Goal: Information Seeking & Learning: Learn about a topic

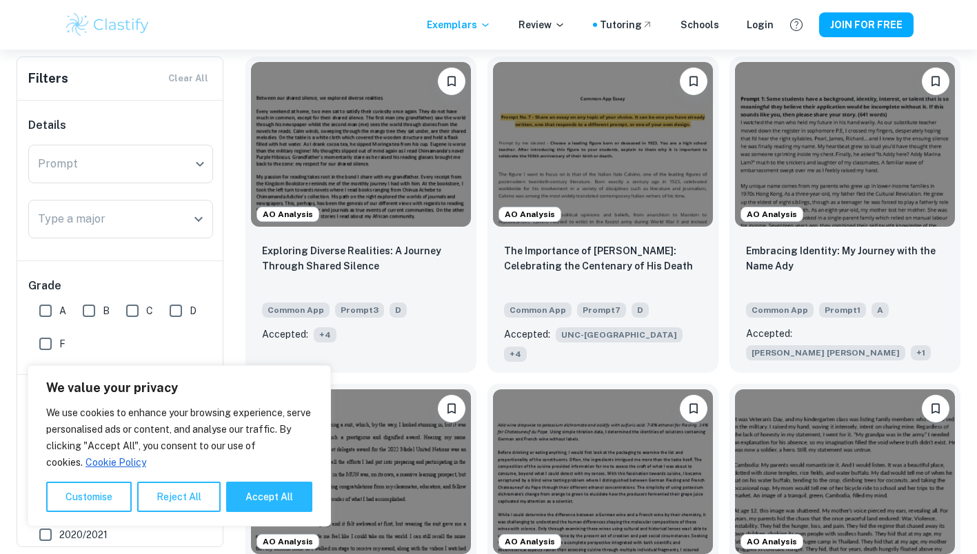
scroll to position [413, 0]
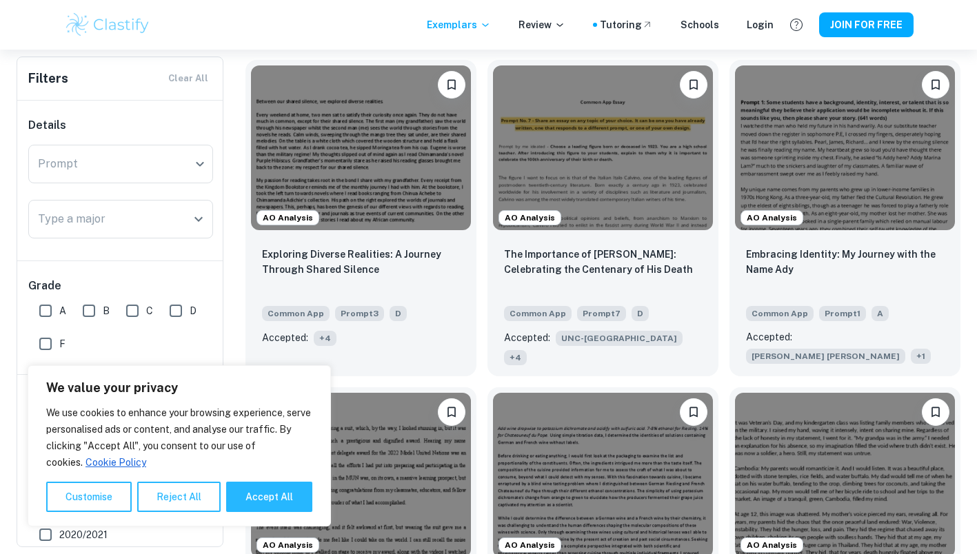
click at [265, 496] on button "Accept All" at bounding box center [269, 497] width 86 height 30
checkbox input "true"
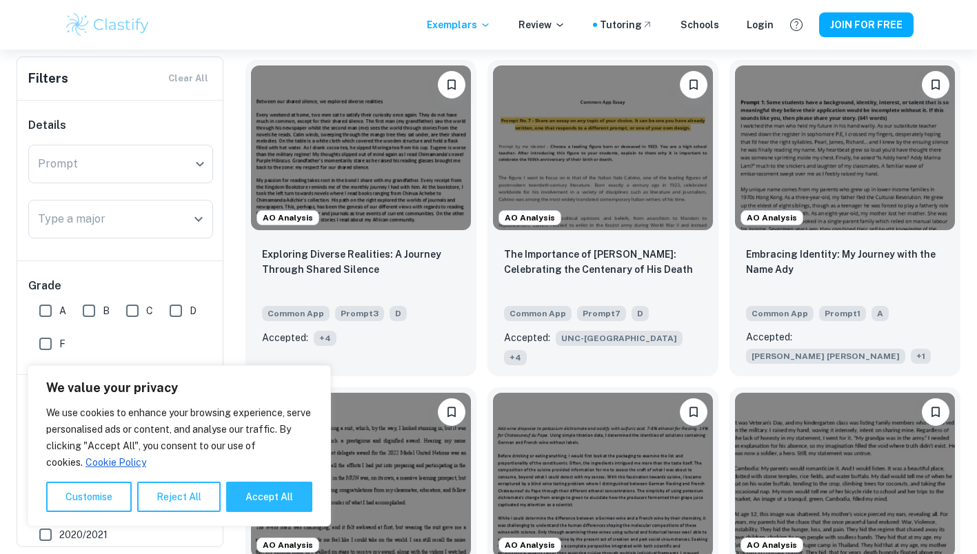
checkbox input "true"
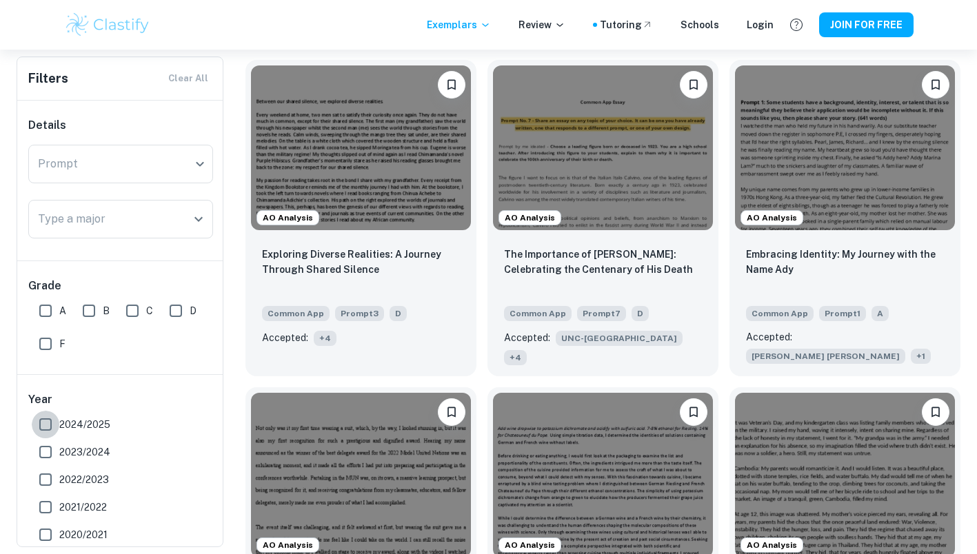
click at [39, 417] on input "2024/2025" at bounding box center [46, 425] width 28 height 28
checkbox input "true"
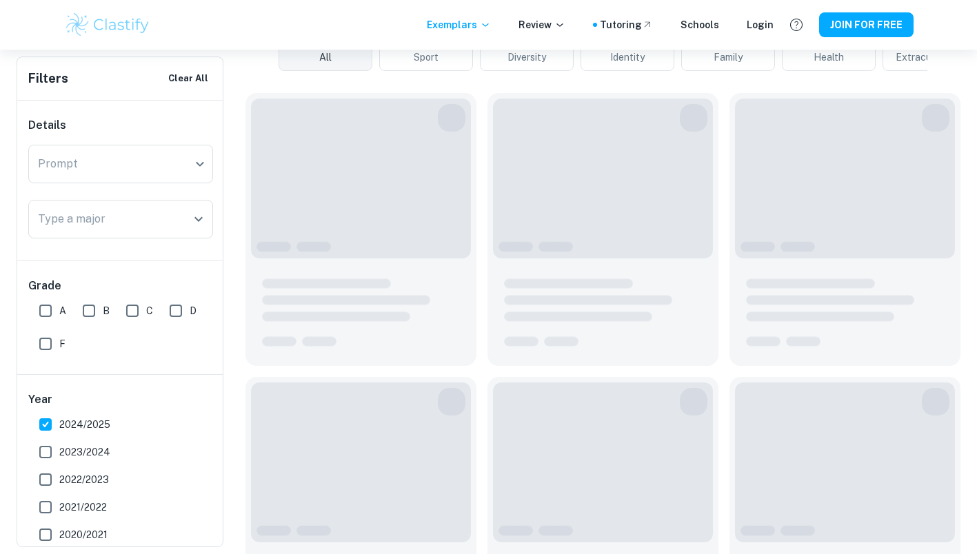
scroll to position [446, 0]
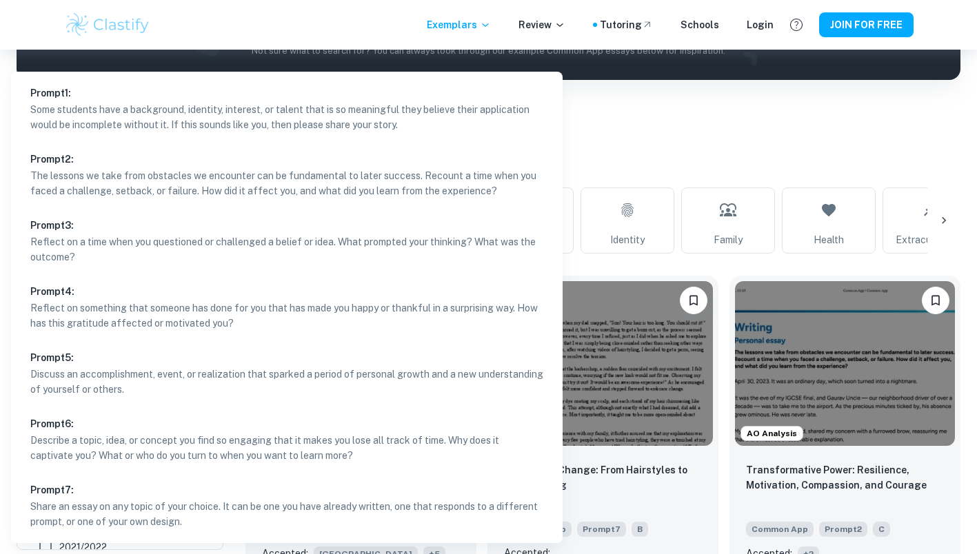
scroll to position [232, 0]
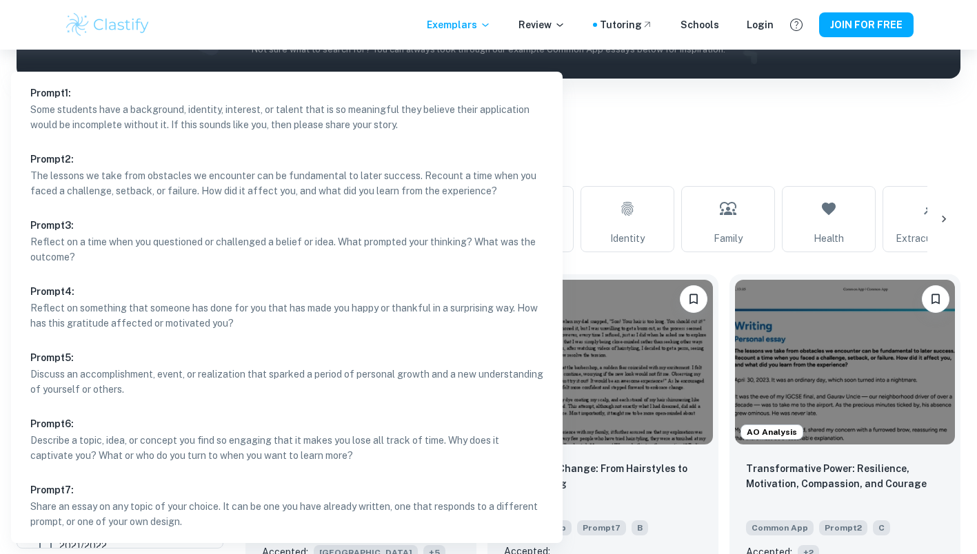
click at [639, 115] on div at bounding box center [488, 277] width 977 height 554
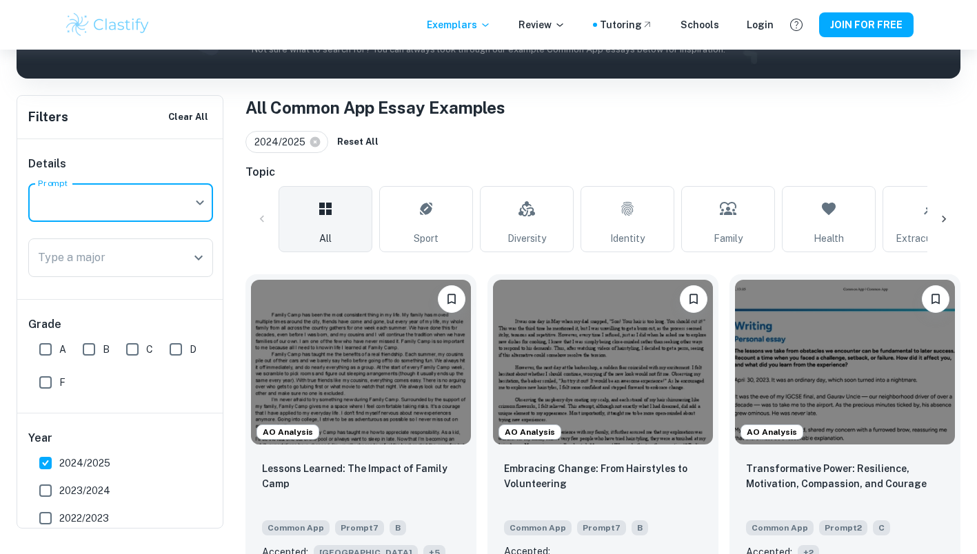
scroll to position [196, 0]
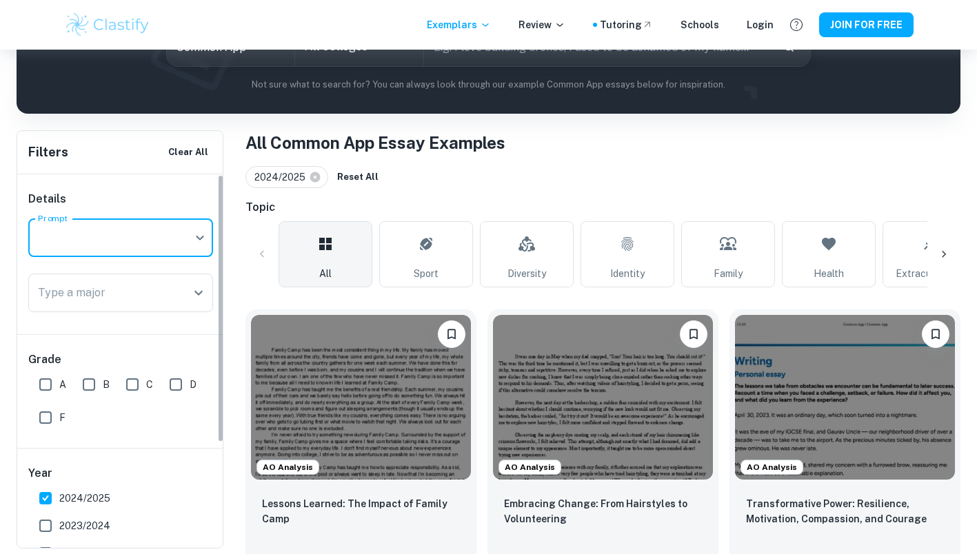
click at [196, 287] on icon "Open" at bounding box center [198, 293] width 17 height 17
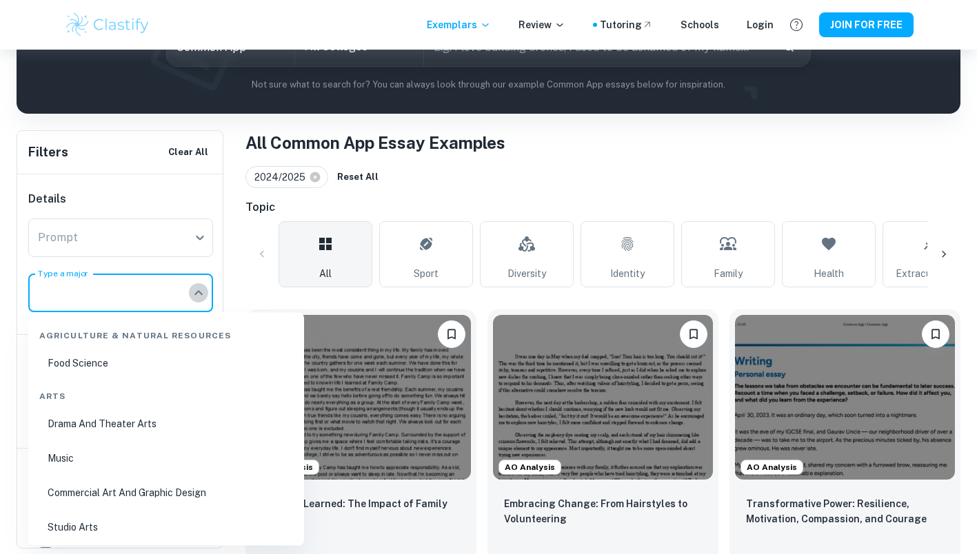
click at [192, 286] on icon "Close" at bounding box center [198, 293] width 17 height 17
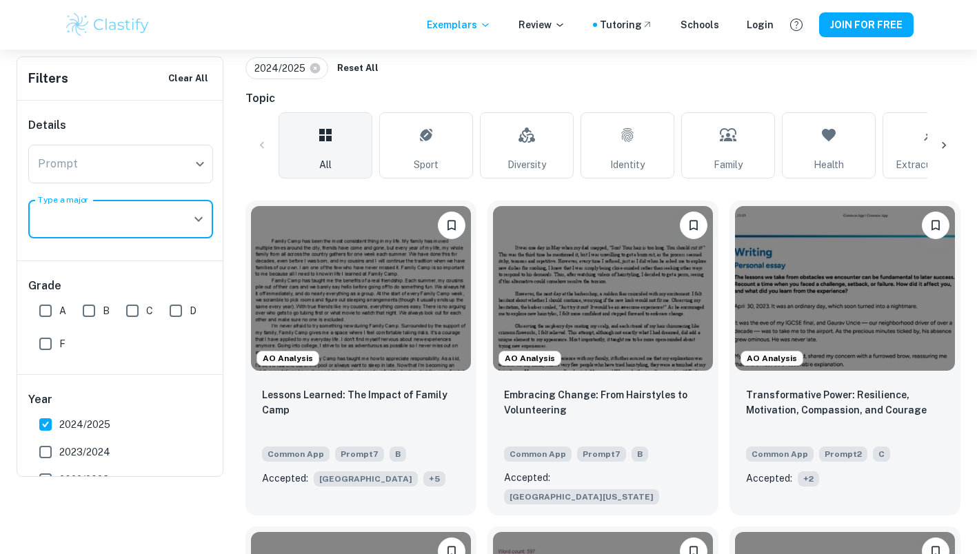
scroll to position [178, 0]
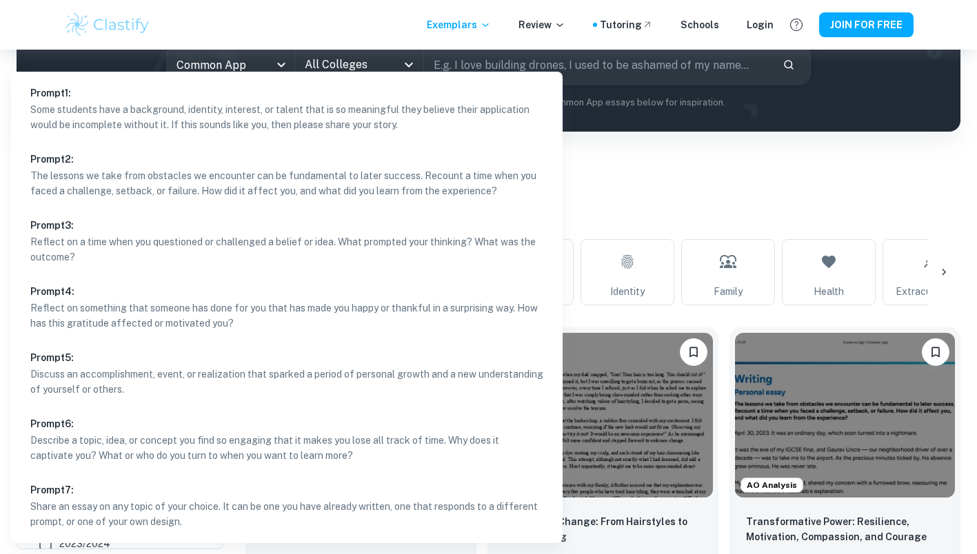
click at [118, 258] on body "We value your privacy We use cookies to enhance your browsing experience, serve…" at bounding box center [488, 148] width 977 height 554
click at [616, 182] on div at bounding box center [488, 277] width 977 height 554
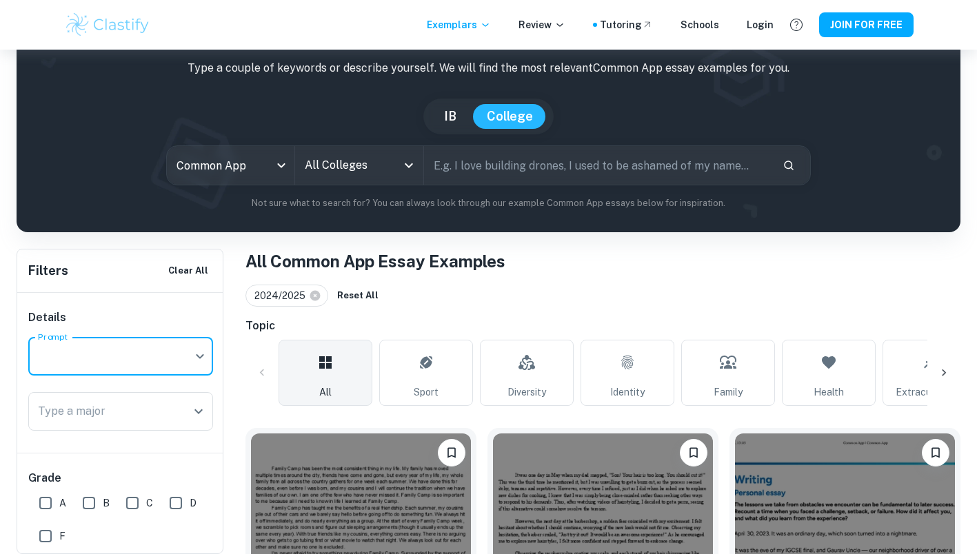
scroll to position [76, 0]
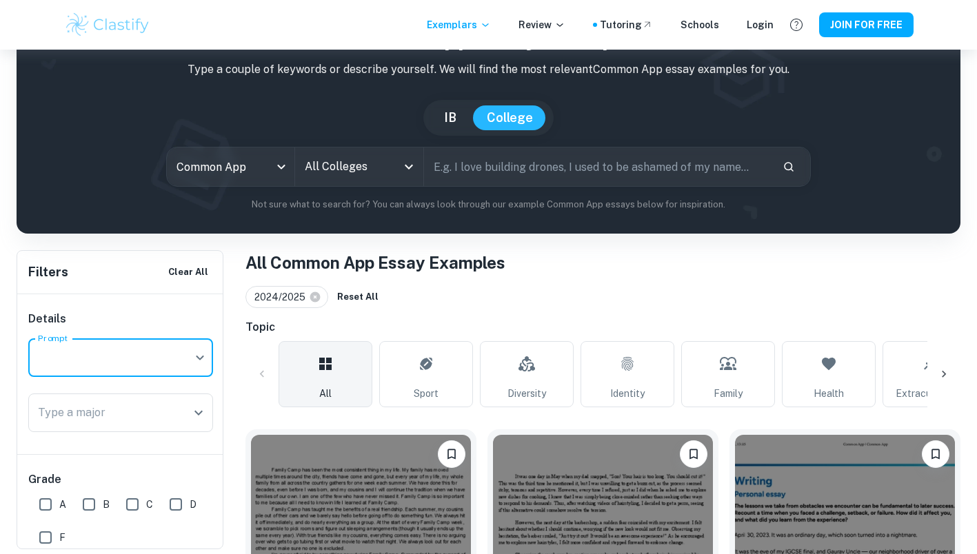
click at [312, 300] on icon at bounding box center [315, 297] width 10 height 10
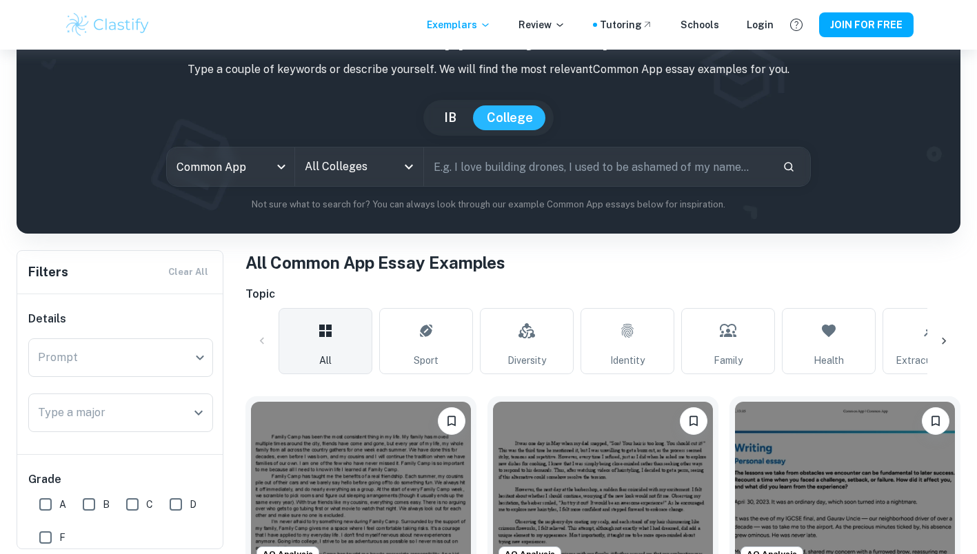
click at [329, 178] on input "All Colleges" at bounding box center [348, 167] width 95 height 26
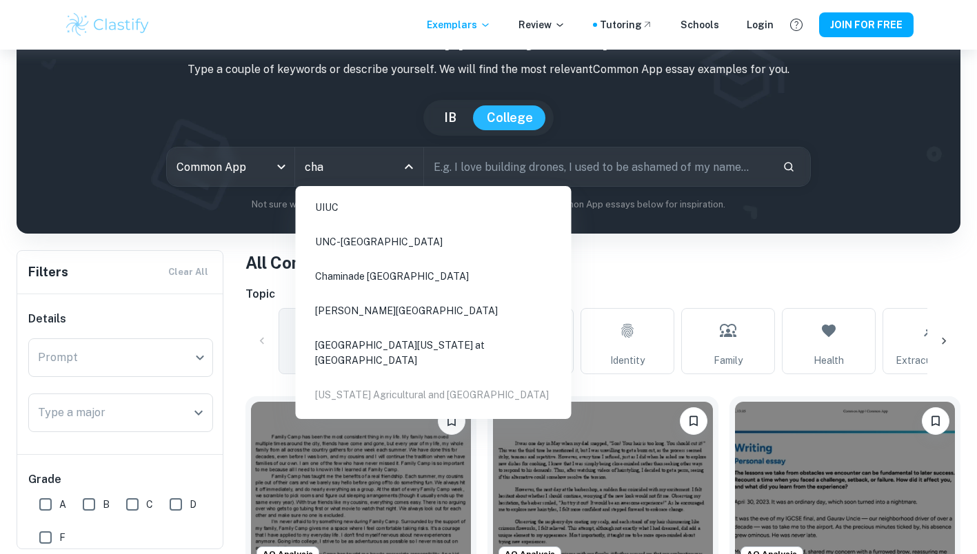
click at [385, 244] on li "UNC-[GEOGRAPHIC_DATA]" at bounding box center [433, 242] width 265 height 32
type input "cha"
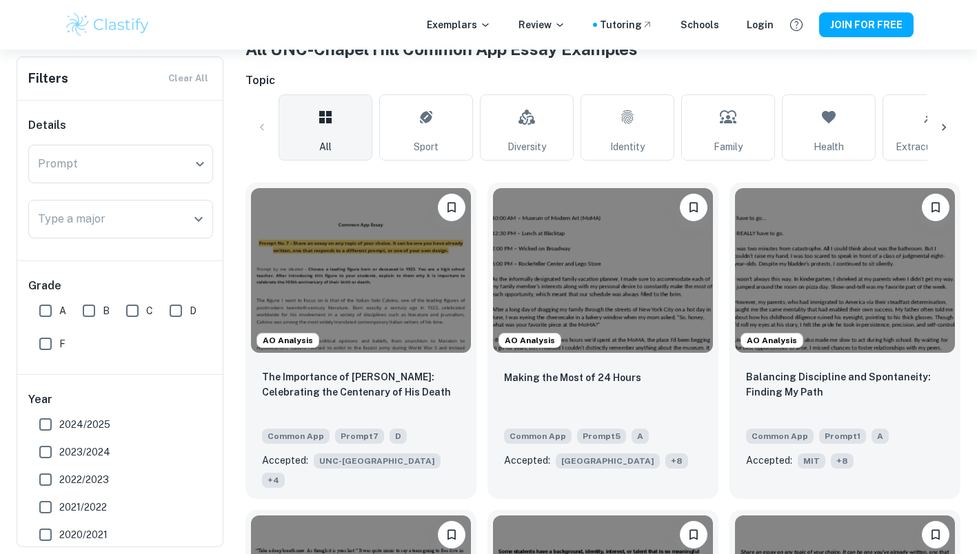
scroll to position [289, 0]
click at [156, 170] on body "We value your privacy We use cookies to enhance your browsing experience, serve…" at bounding box center [488, 37] width 977 height 554
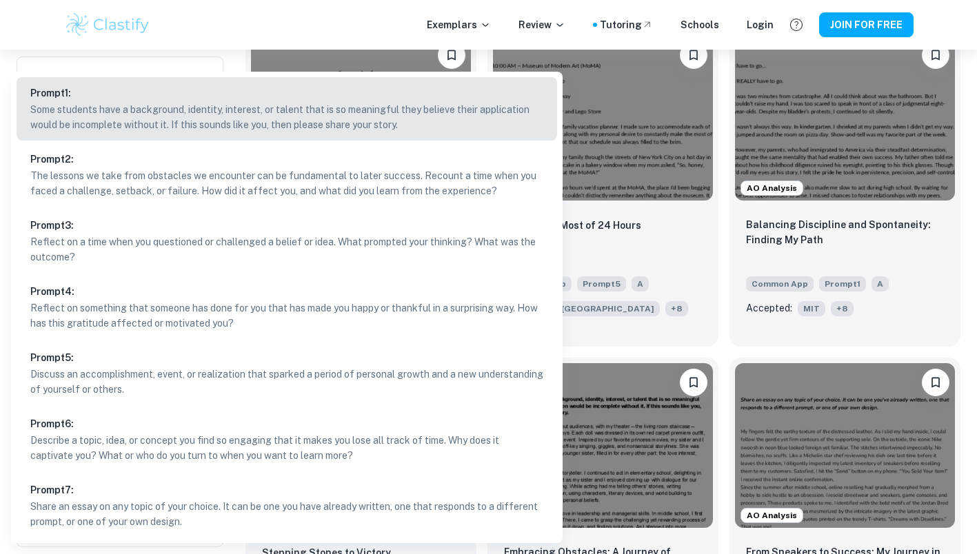
scroll to position [444, 0]
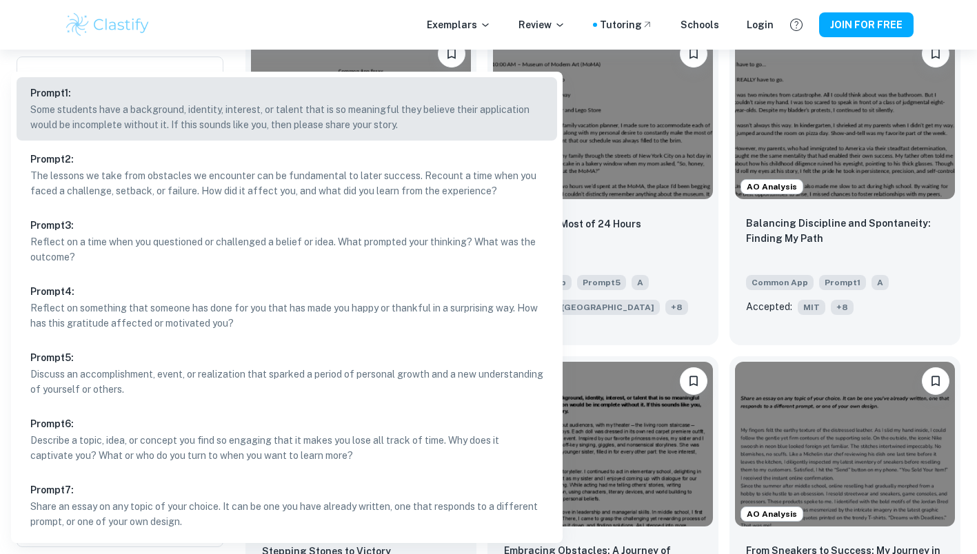
click at [662, 252] on div at bounding box center [488, 277] width 977 height 554
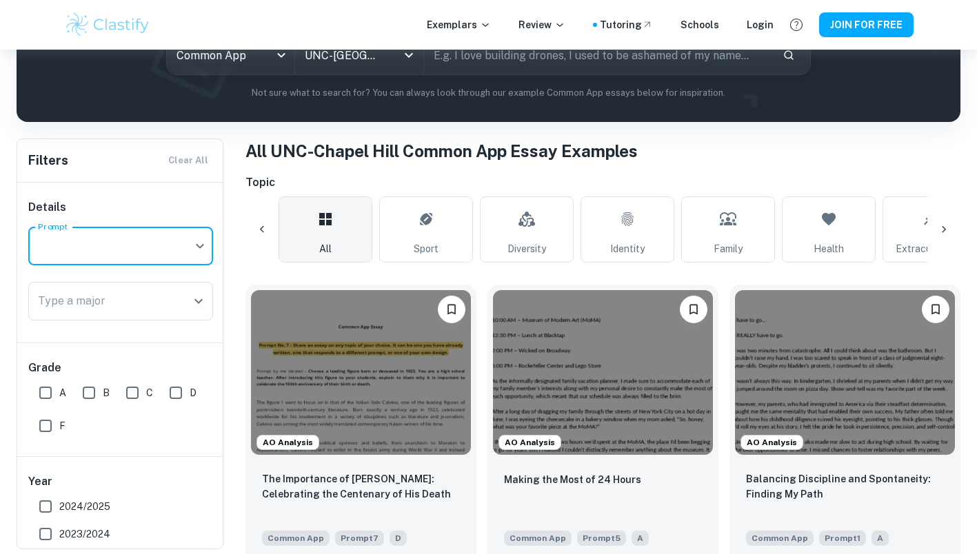
scroll to position [0, 25]
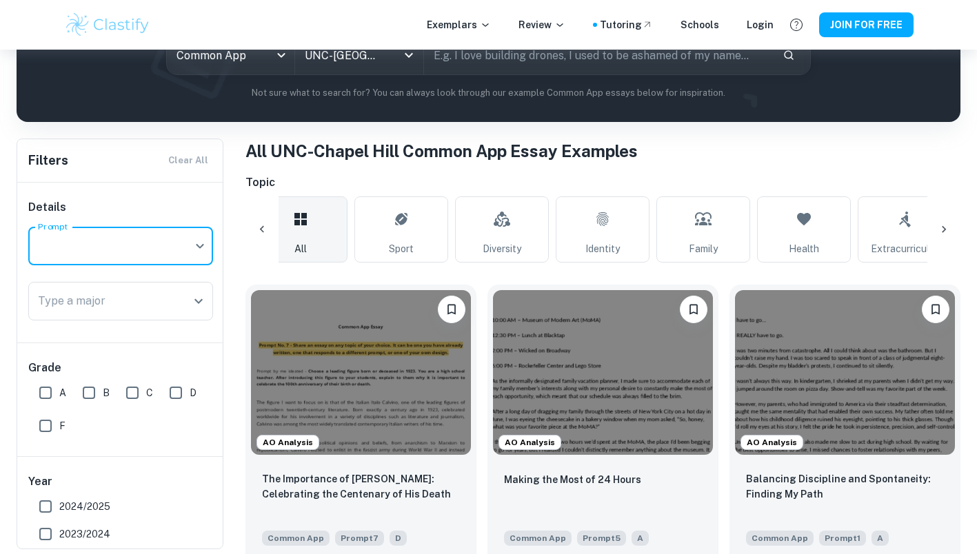
click at [254, 65] on body "We value your privacy We use cookies to enhance your browsing experience, serve…" at bounding box center [488, 138] width 977 height 554
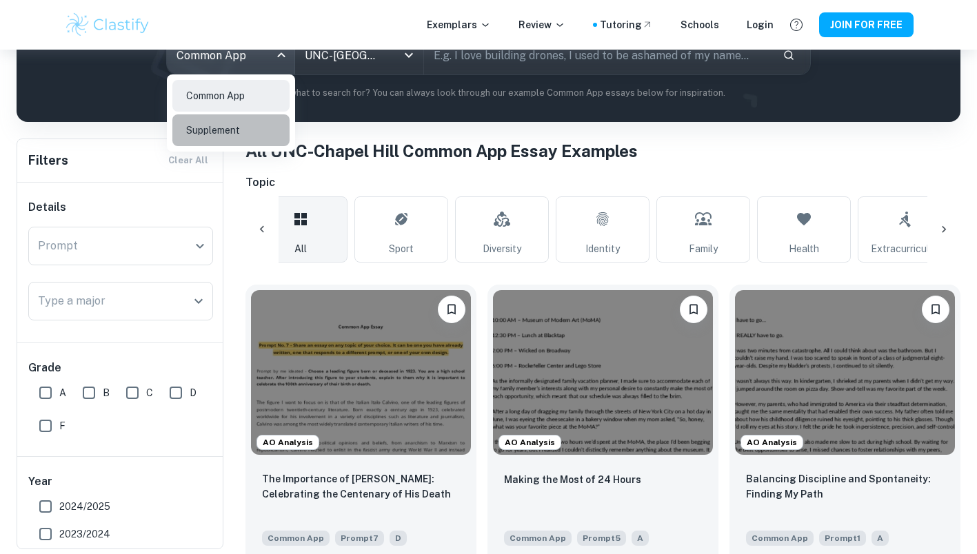
click at [236, 130] on li "Supplement" at bounding box center [230, 130] width 117 height 32
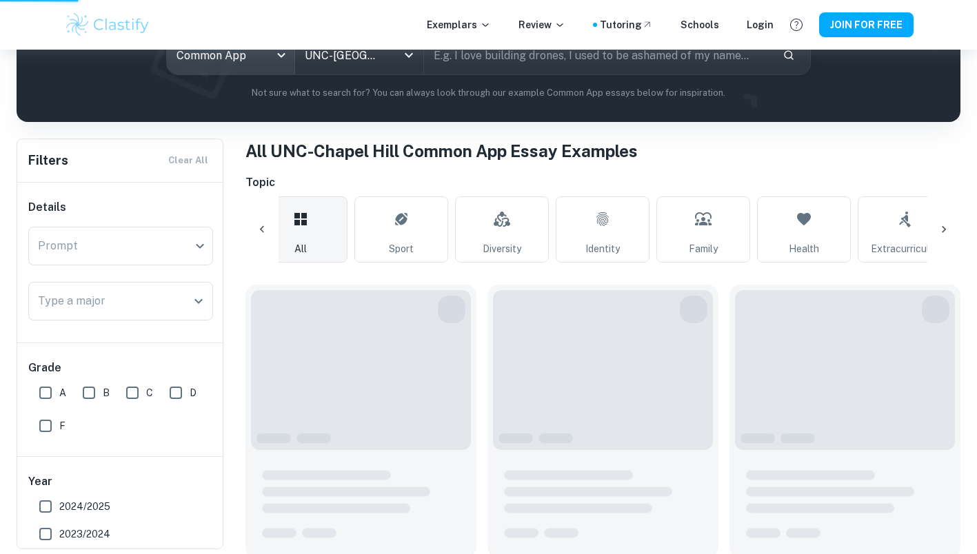
type input "supplement"
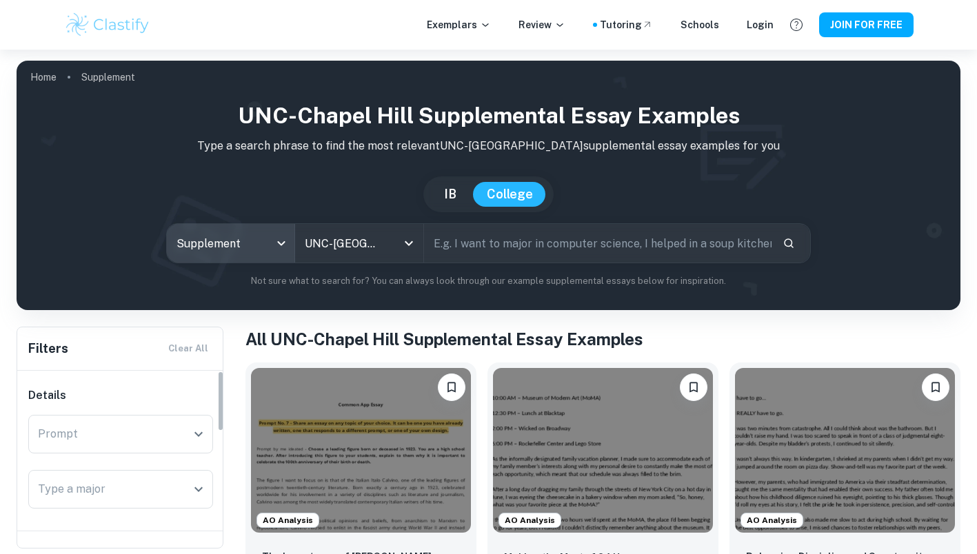
click at [138, 436] on input "Prompt" at bounding box center [110, 434] width 152 height 26
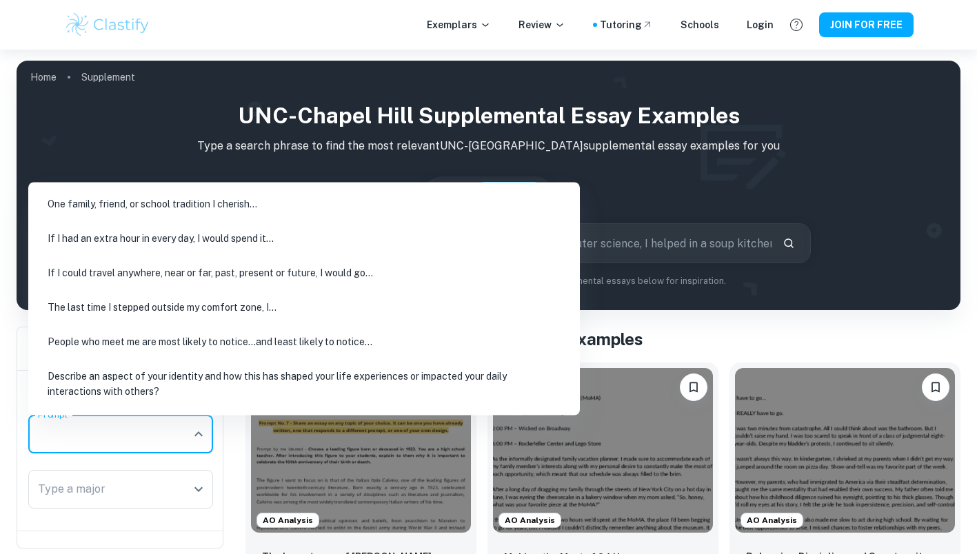
click at [780, 176] on div "UNC-Chapel Hill Supplemental Essay Examples Type a search phrase to find the mo…" at bounding box center [488, 193] width 921 height 189
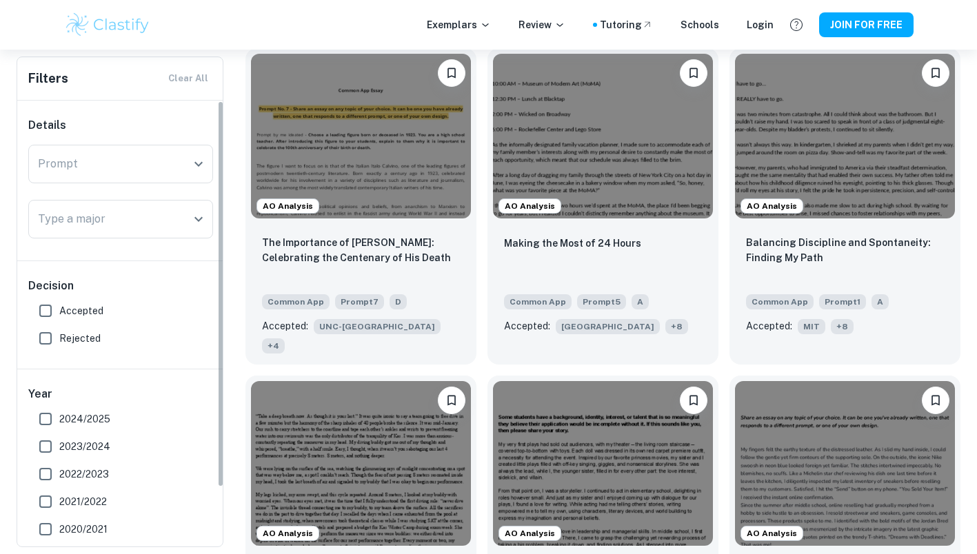
scroll to position [316, 0]
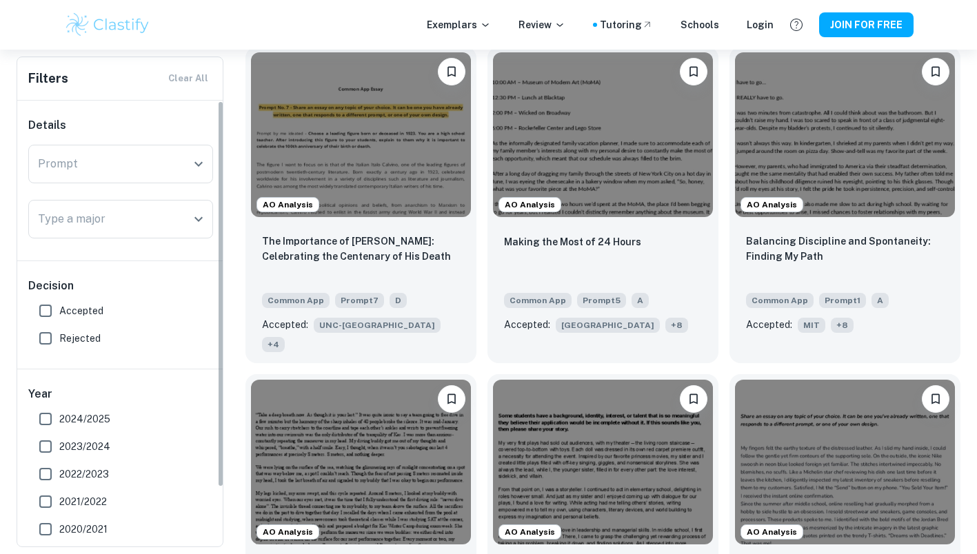
click at [81, 416] on span "2024/2025" at bounding box center [84, 418] width 51 height 15
click at [59, 416] on input "2024/2025" at bounding box center [46, 419] width 28 height 28
checkbox input "true"
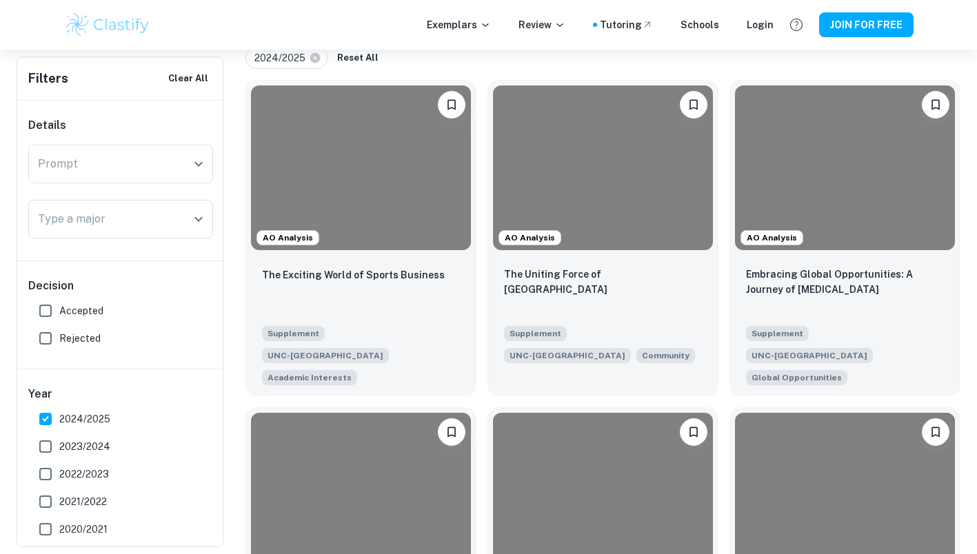
click at [113, 168] on input "Prompt" at bounding box center [110, 164] width 152 height 26
click at [113, 167] on input "Prompt" at bounding box center [110, 164] width 152 height 26
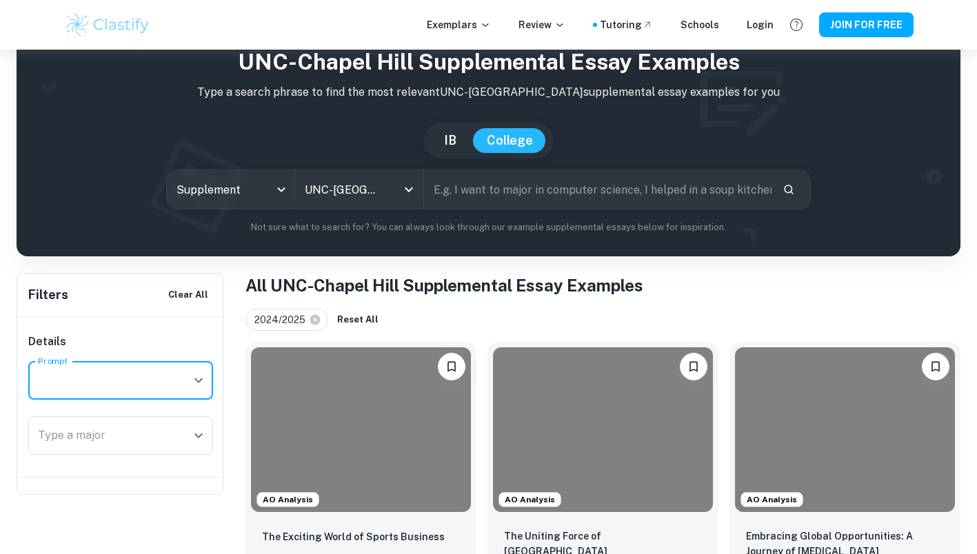
scroll to position [0, 0]
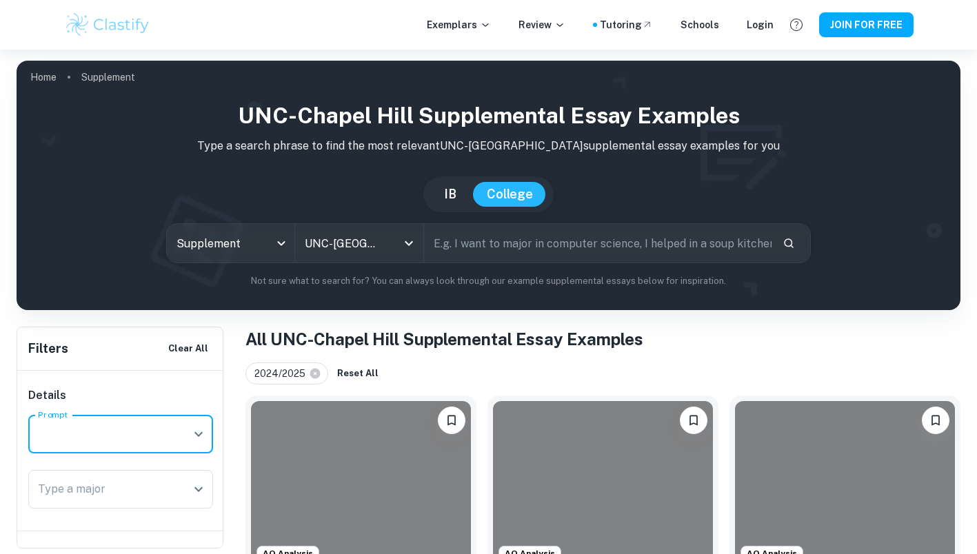
click at [343, 238] on input "UNC-[GEOGRAPHIC_DATA]" at bounding box center [339, 243] width 77 height 26
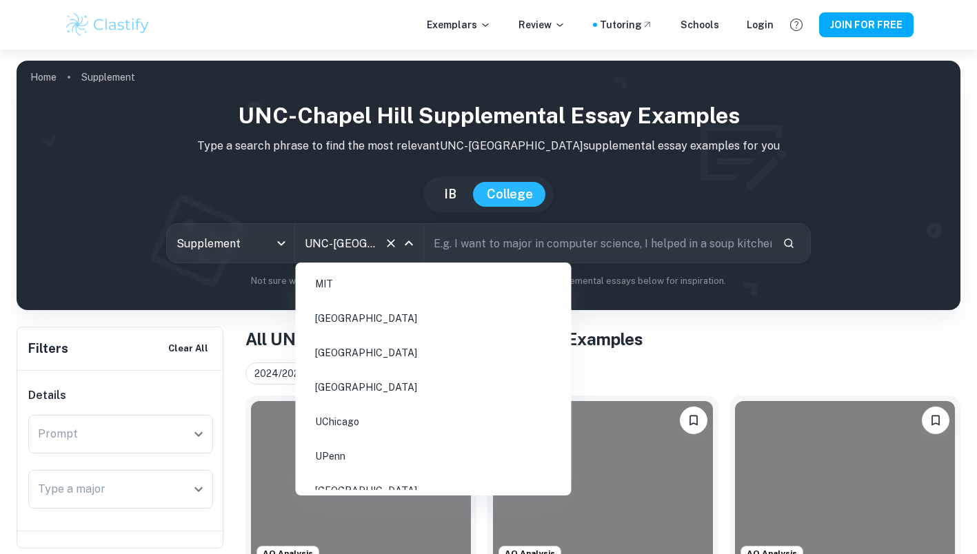
scroll to position [24, 0]
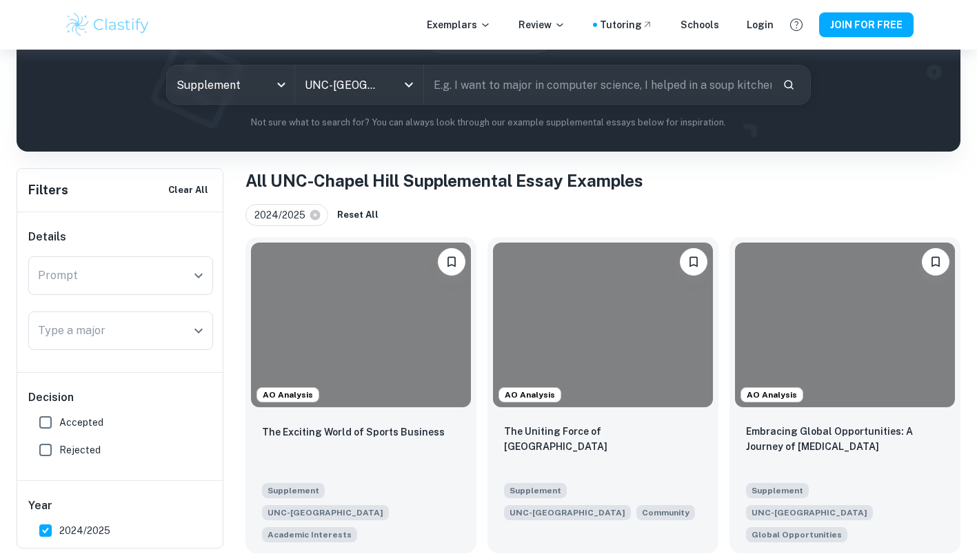
scroll to position [211, 0]
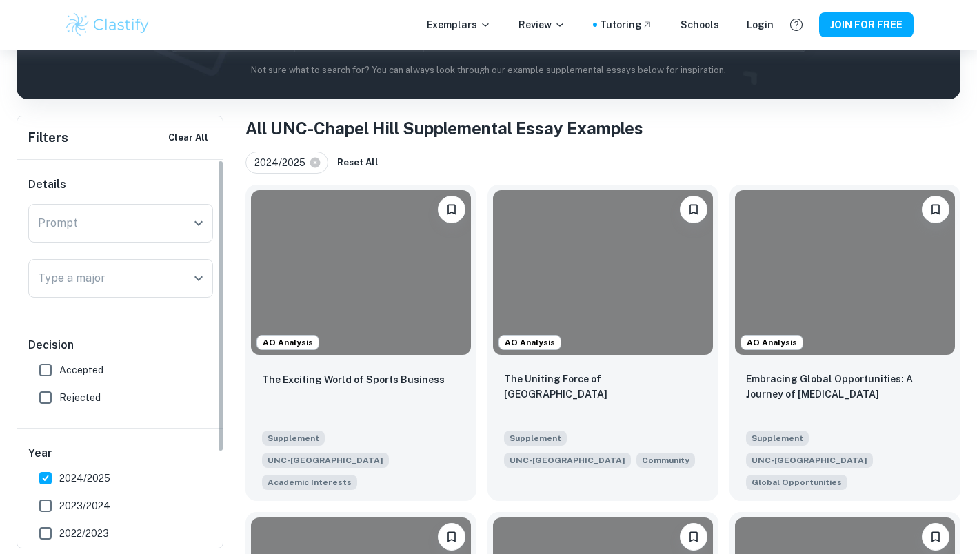
click at [187, 224] on div "Prompt" at bounding box center [120, 223] width 185 height 39
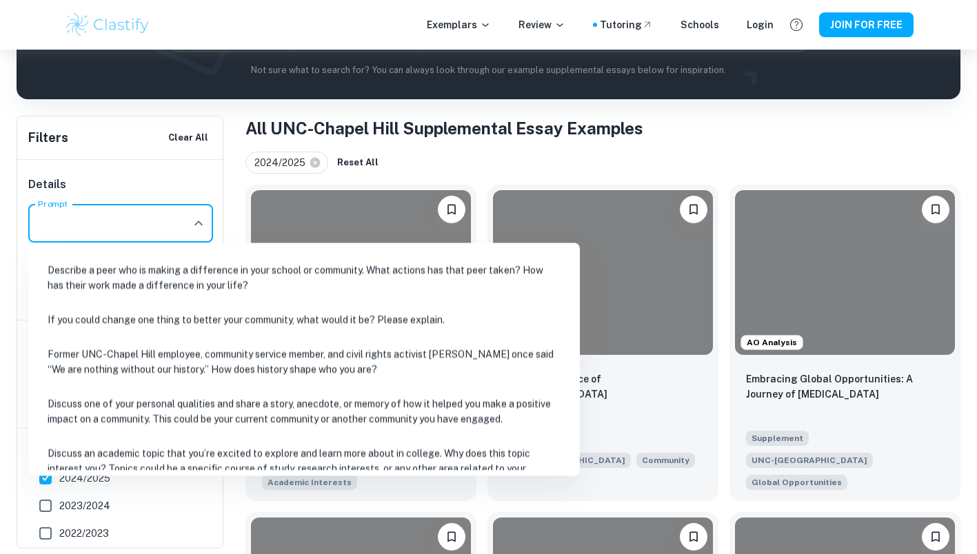
scroll to position [247, 0]
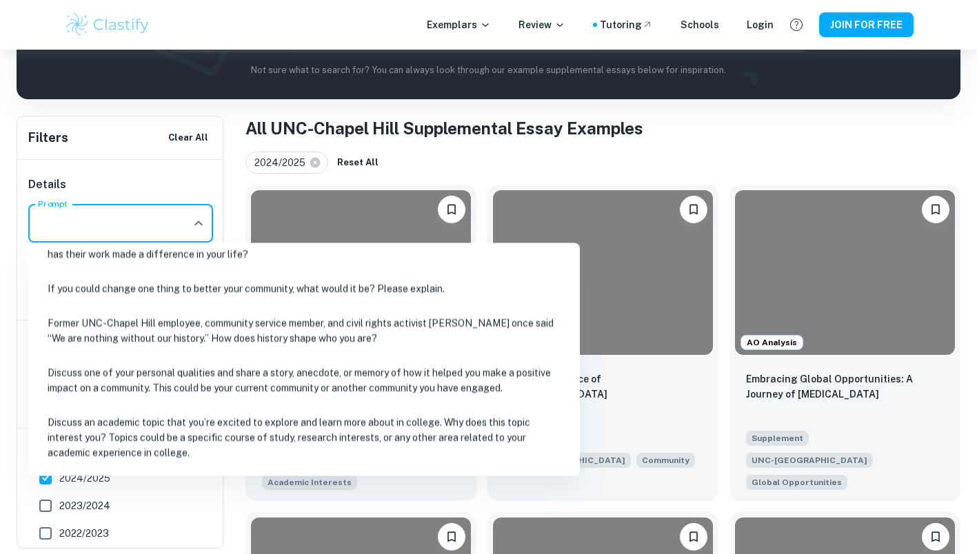
click at [258, 382] on li "Discuss one of your personal qualities and share a story, anecdote, or memory o…" at bounding box center [304, 380] width 540 height 47
type input "Discuss one of your personal qualities and share a story, anecdote, or memory o…"
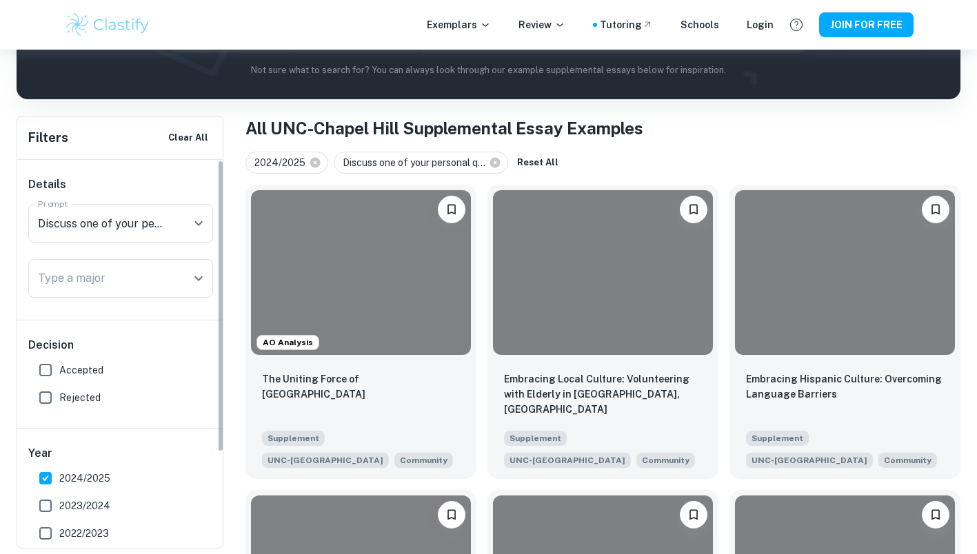
click at [165, 216] on input "Discuss one of your personal qualities and share a story, anecdote, or memory o…" at bounding box center [101, 223] width 134 height 26
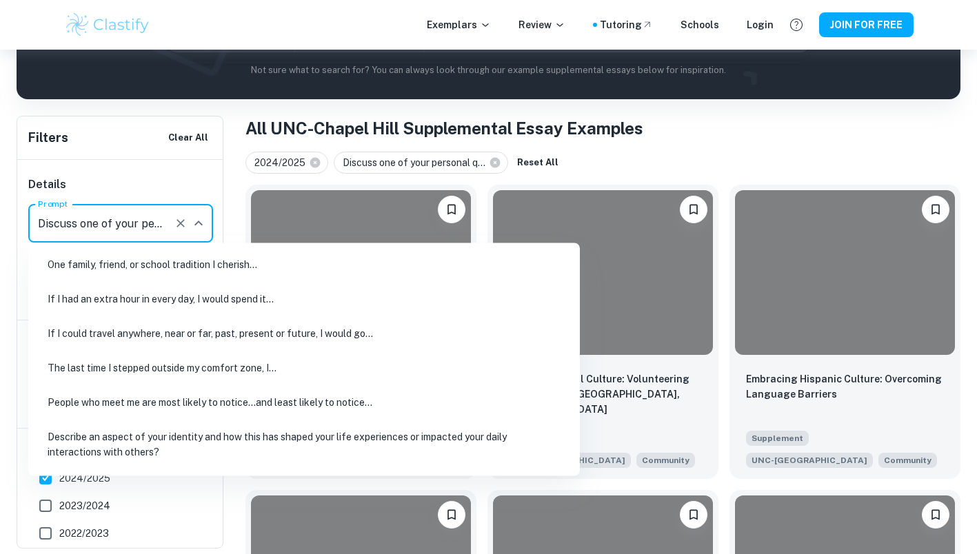
scroll to position [181, 0]
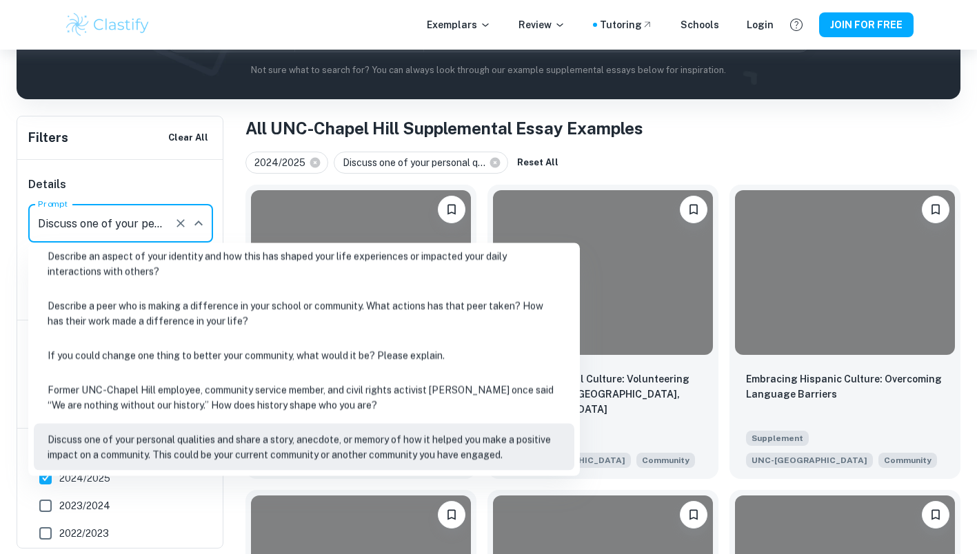
click at [205, 222] on icon "Close" at bounding box center [198, 223] width 17 height 17
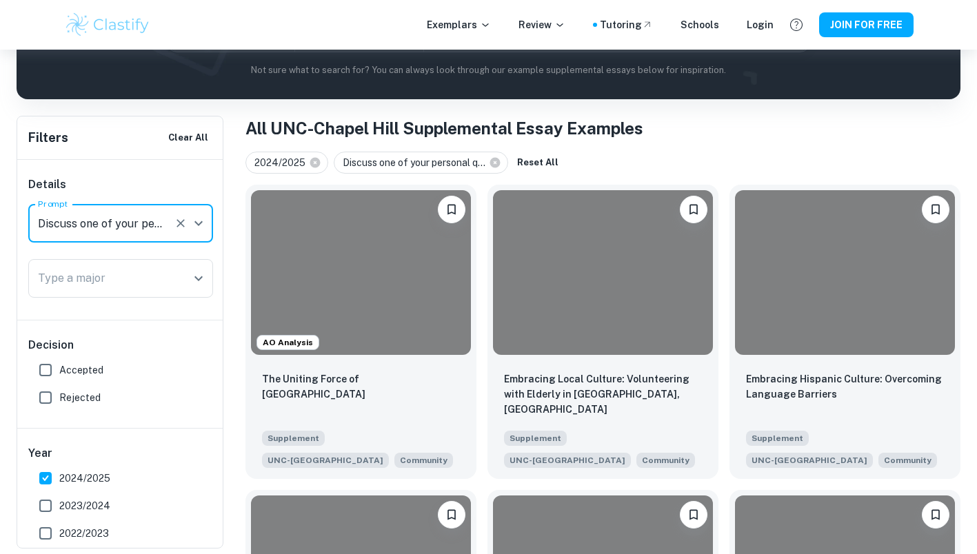
click at [667, 134] on h1 "All UNC-Chapel Hill Supplemental Essay Examples" at bounding box center [602, 128] width 715 height 25
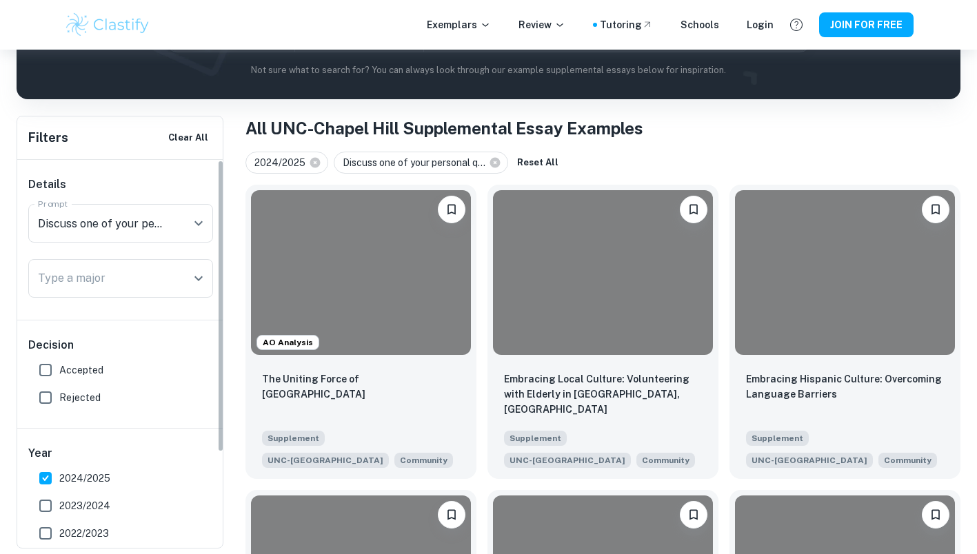
click at [185, 221] on div at bounding box center [189, 223] width 36 height 19
click at [752, 118] on h1 "All UNC-Chapel Hill Supplemental Essay Examples" at bounding box center [602, 128] width 715 height 25
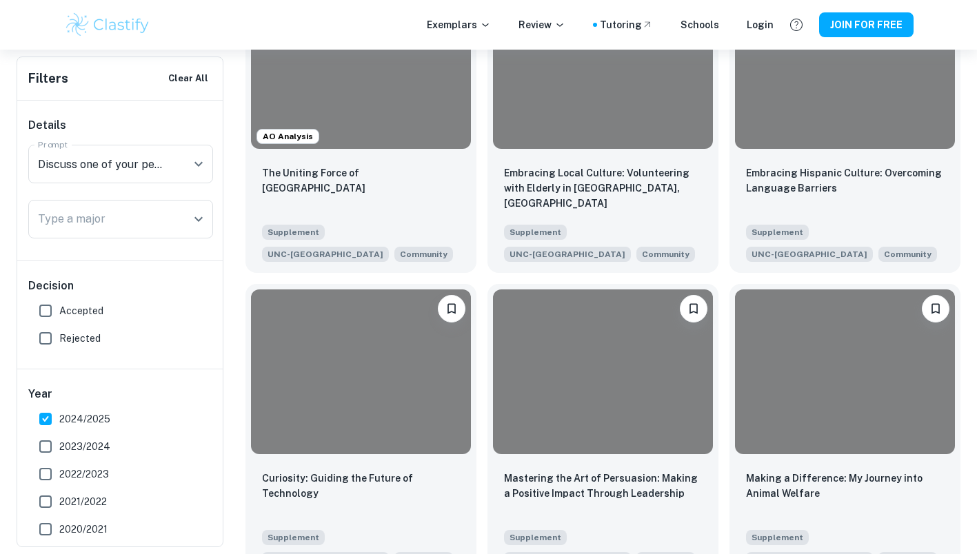
scroll to position [441, 0]
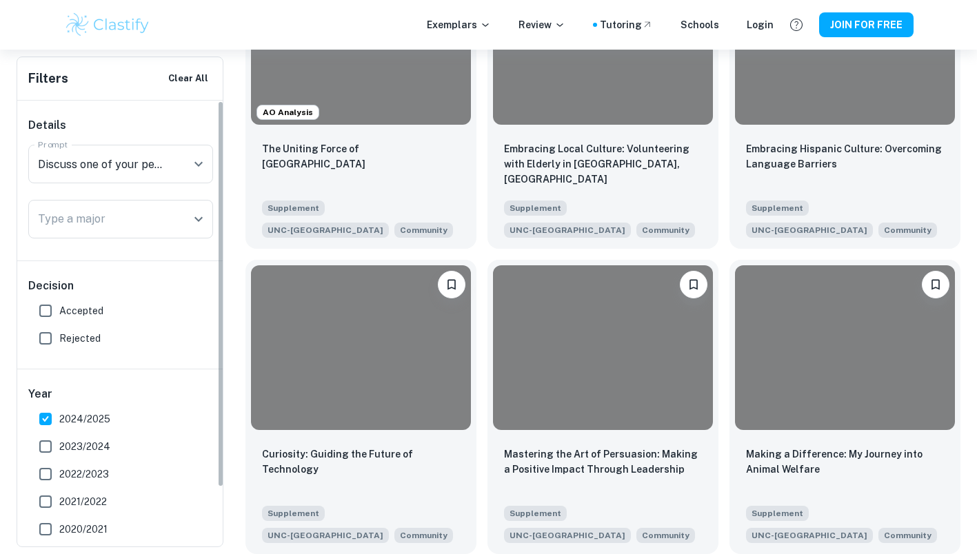
click at [85, 312] on span "Accepted" at bounding box center [81, 310] width 44 height 15
click at [59, 312] on input "Accepted" at bounding box center [46, 311] width 28 height 28
checkbox input "true"
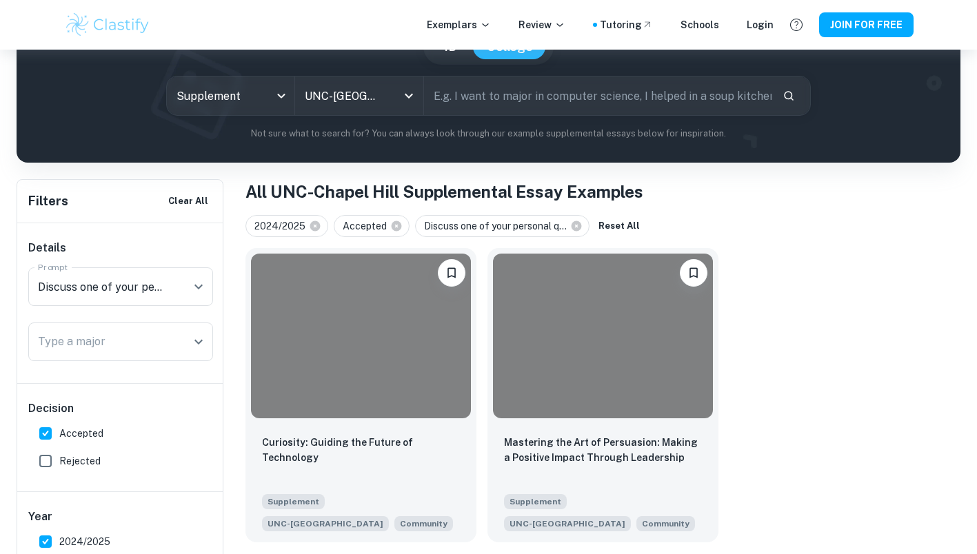
scroll to position [136, 0]
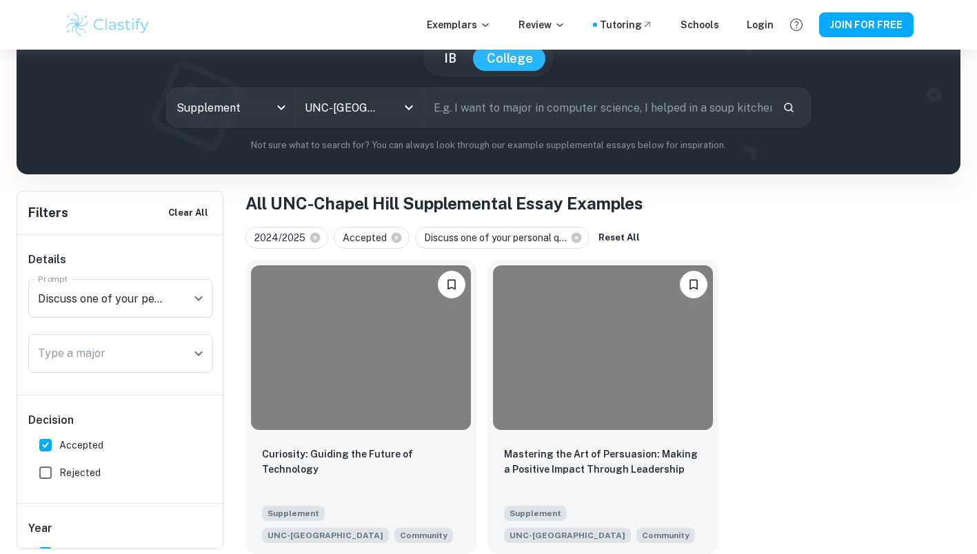
click at [657, 427] on div at bounding box center [603, 347] width 220 height 165
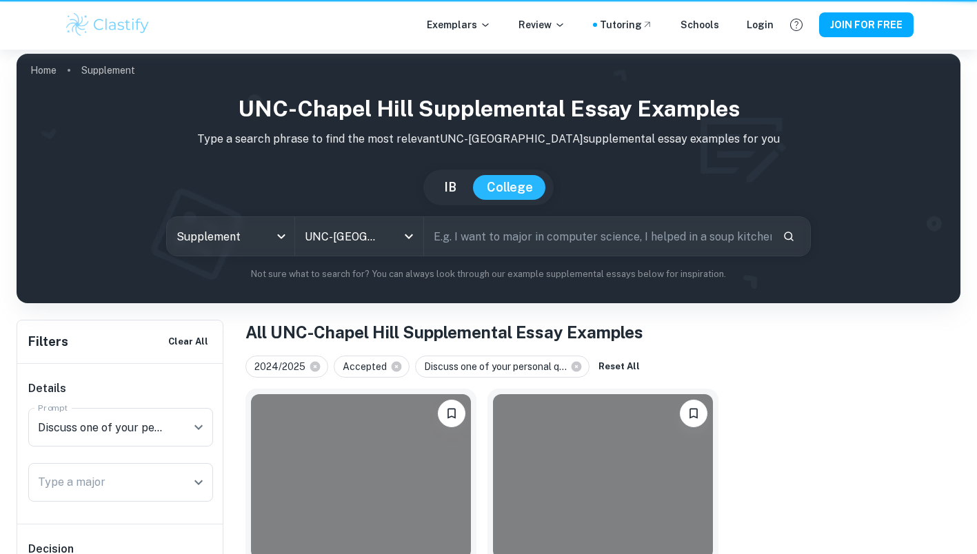
scroll to position [136, 0]
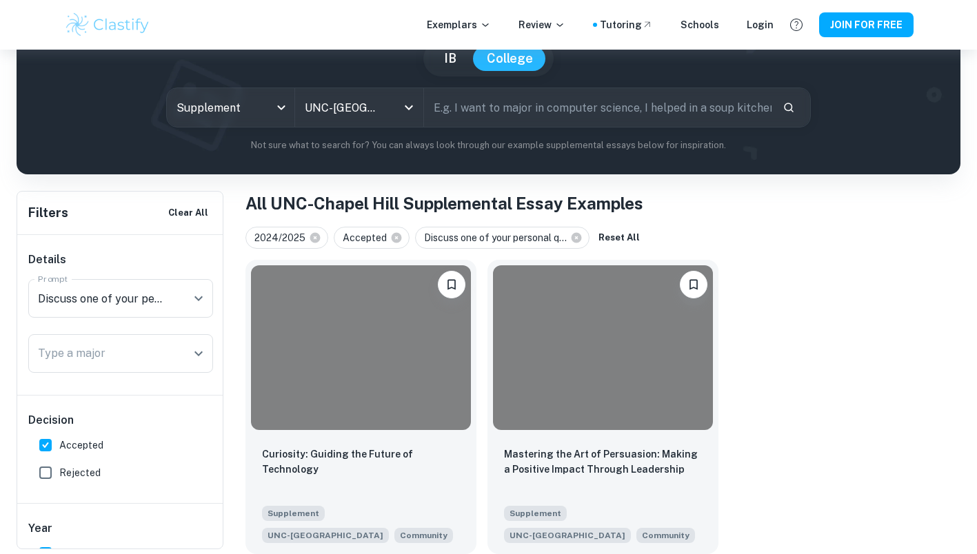
click at [575, 409] on div at bounding box center [603, 347] width 220 height 165
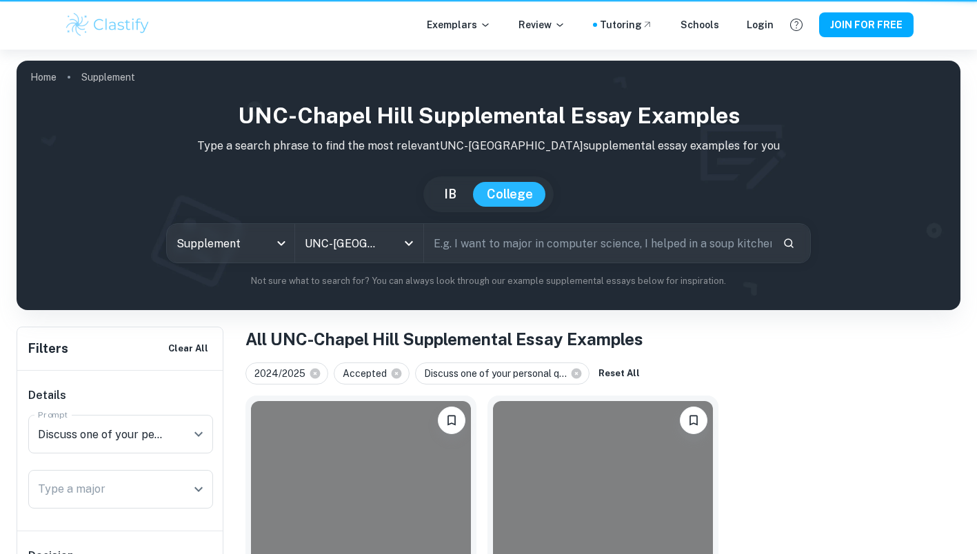
scroll to position [136, 0]
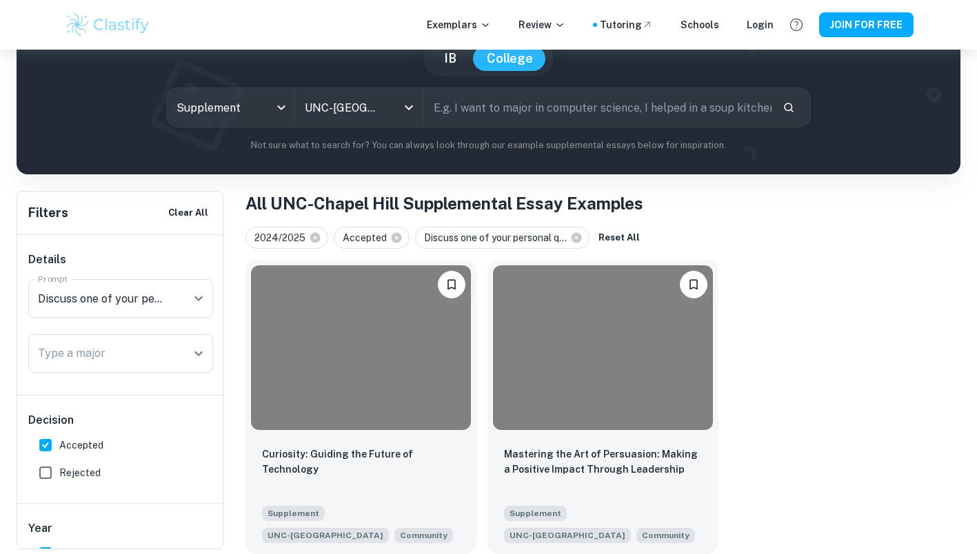
click at [404, 400] on div at bounding box center [361, 347] width 220 height 165
